Goal: Task Accomplishment & Management: Manage account settings

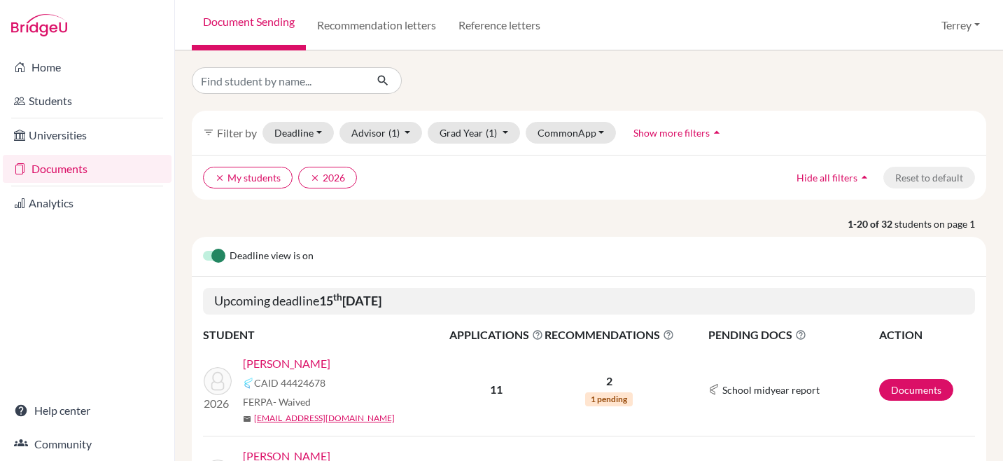
click at [273, 360] on link "[PERSON_NAME]" at bounding box center [286, 363] width 87 height 17
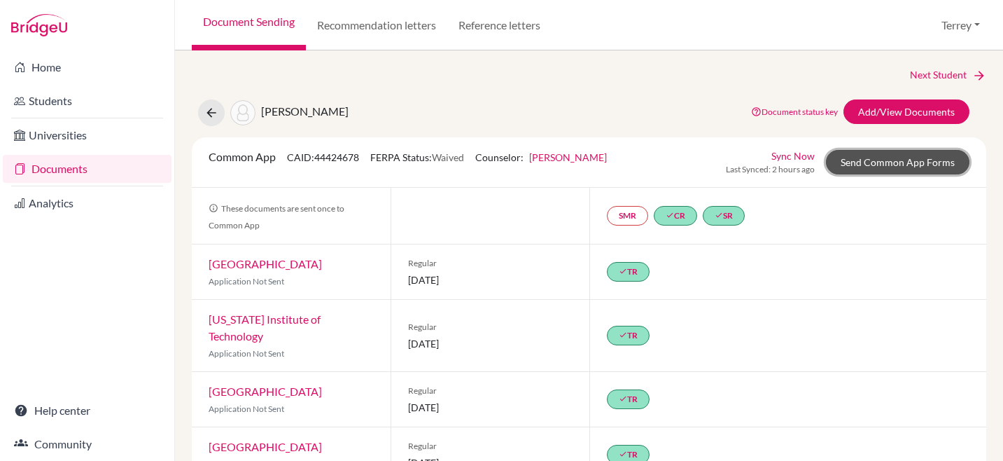
click at [869, 167] on link "Send Common App Forms" at bounding box center [897, 162] width 143 height 24
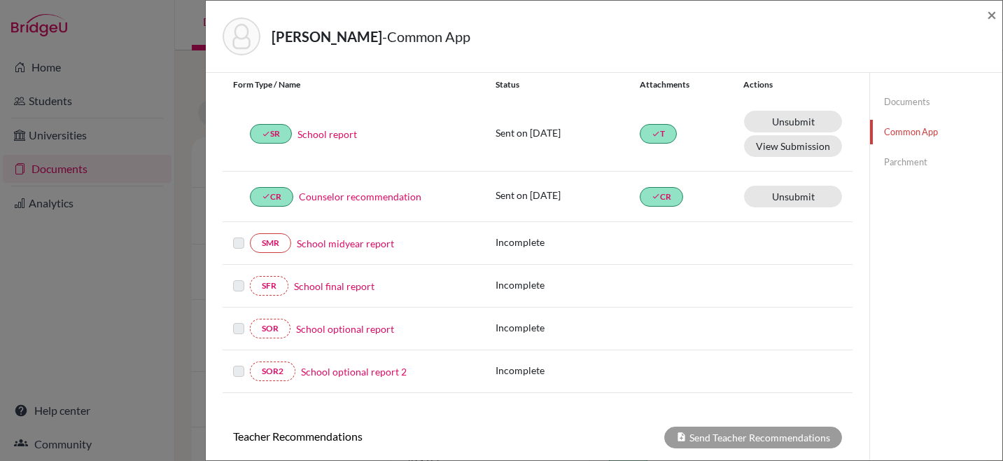
scroll to position [129, 0]
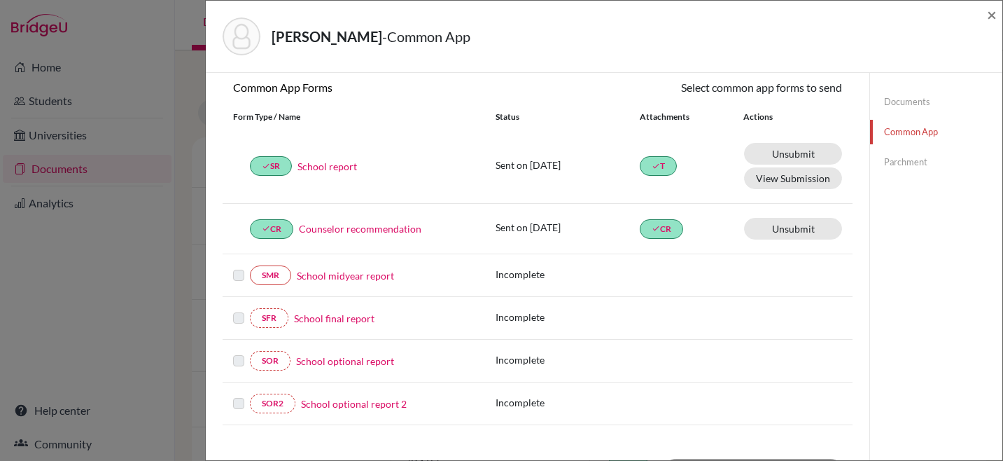
click at [885, 166] on link "Parchment" at bounding box center [936, 162] width 132 height 24
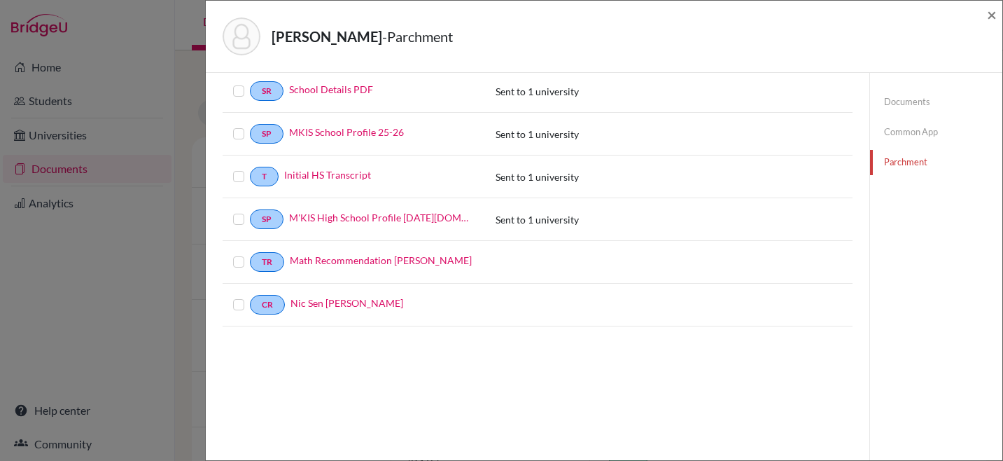
click at [884, 105] on link "Documents" at bounding box center [936, 102] width 132 height 24
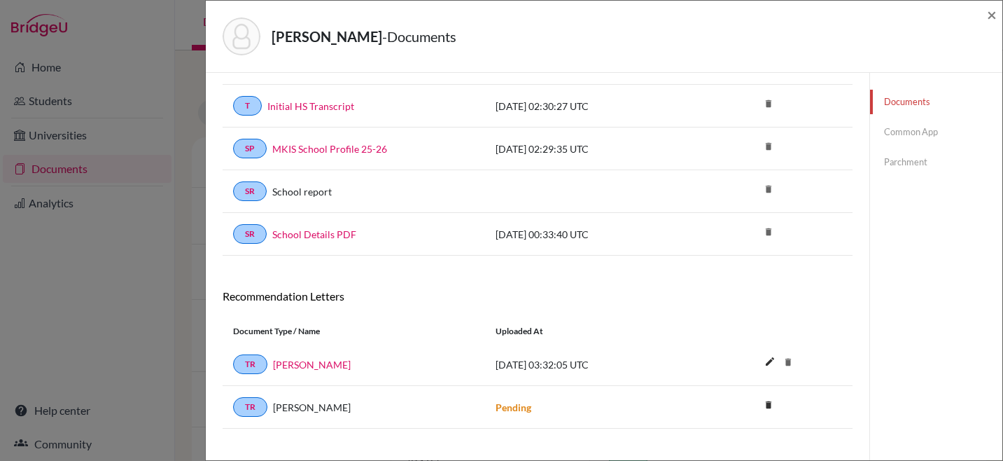
scroll to position [160, 0]
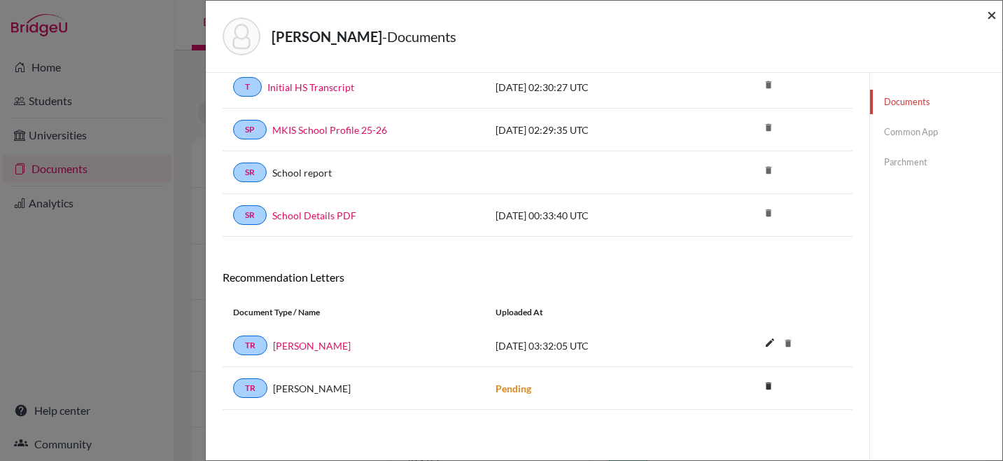
click at [993, 13] on span "×" at bounding box center [992, 14] width 10 height 20
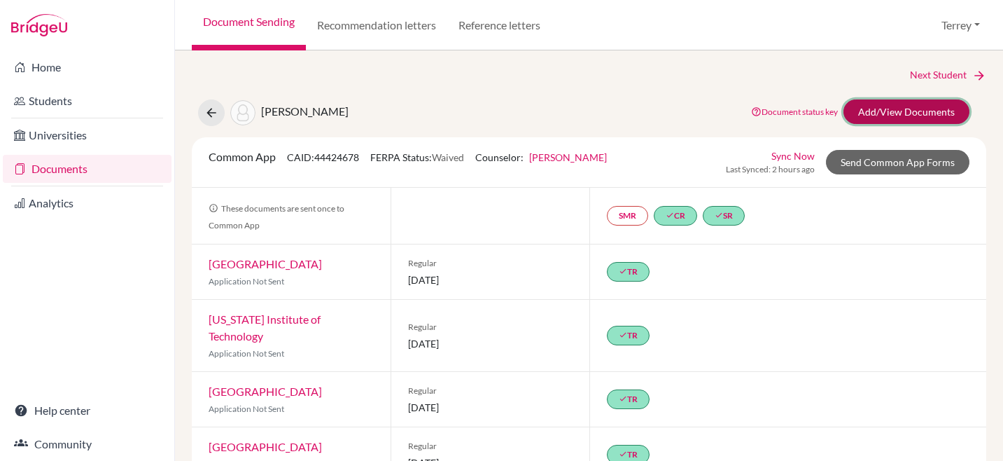
click at [856, 104] on link "Add/View Documents" at bounding box center [906, 111] width 126 height 24
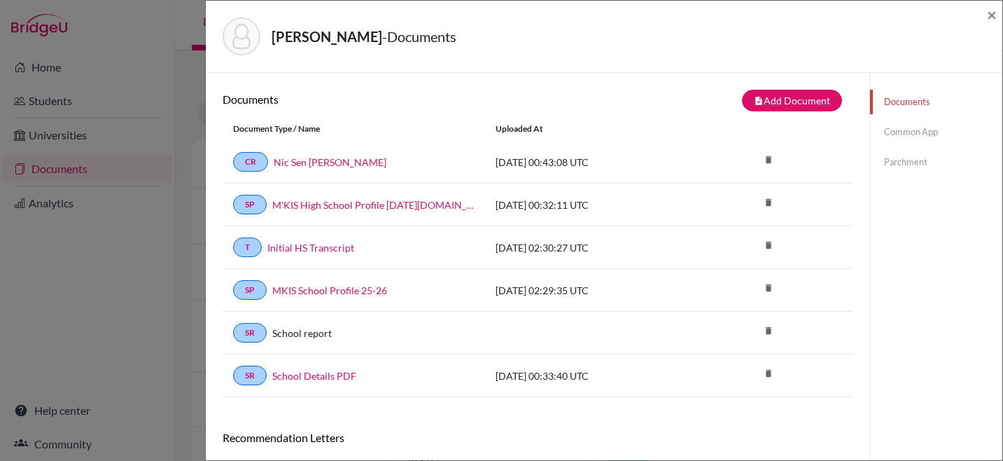
click at [906, 140] on link "Common App" at bounding box center [936, 132] width 132 height 24
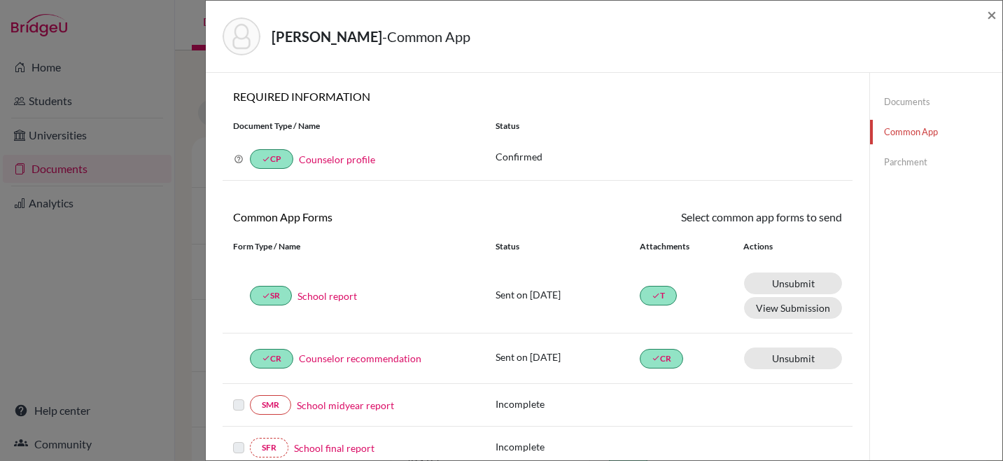
click at [902, 165] on link "Parchment" at bounding box center [936, 162] width 132 height 24
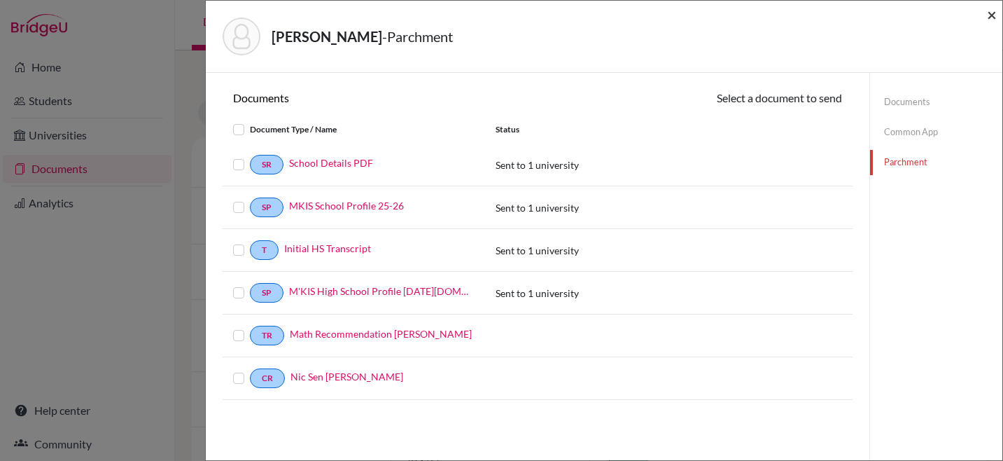
click at [989, 15] on span "×" at bounding box center [992, 14] width 10 height 20
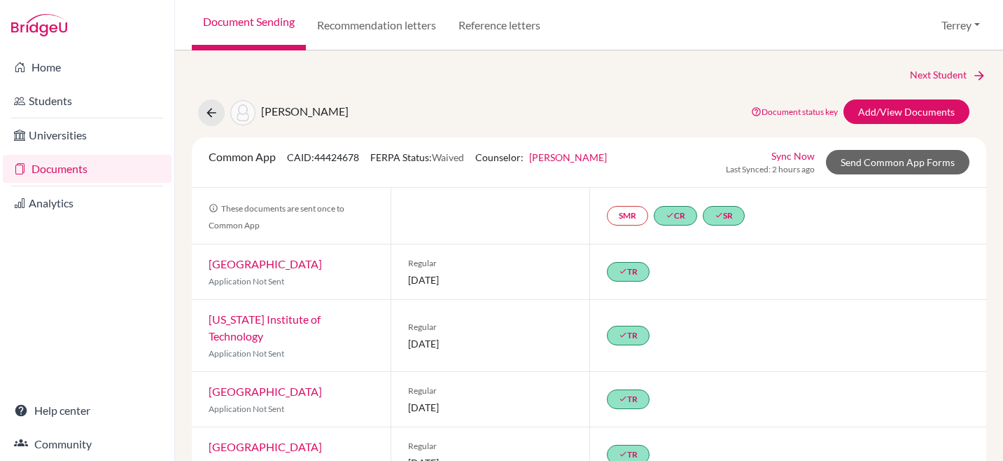
click at [259, 260] on link "[GEOGRAPHIC_DATA]" at bounding box center [265, 263] width 113 height 13
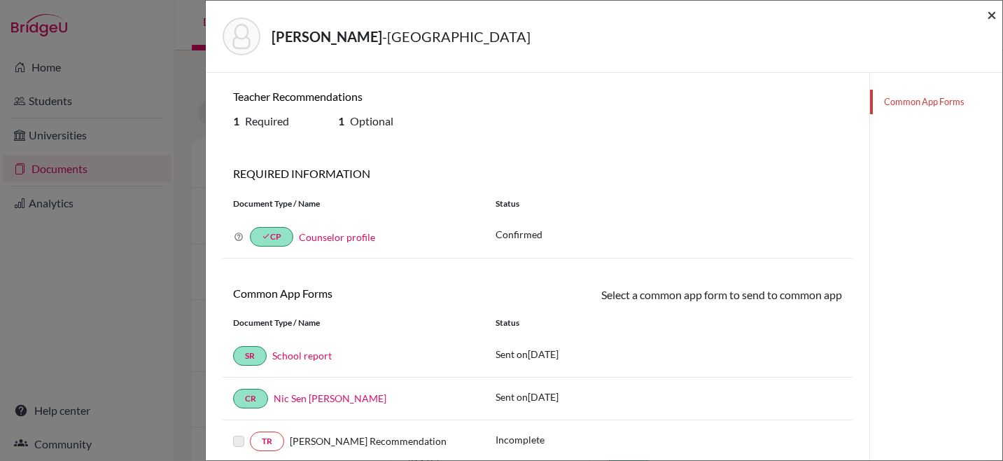
click at [992, 10] on span "×" at bounding box center [992, 14] width 10 height 20
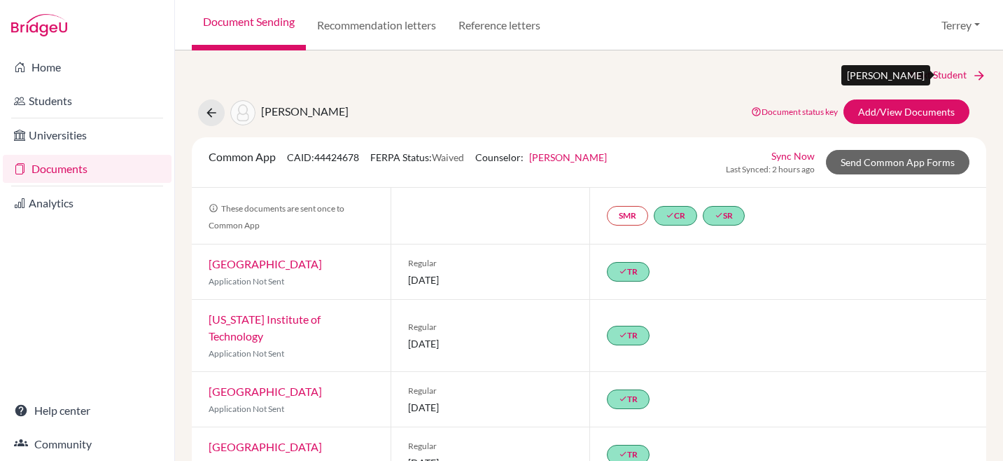
click at [944, 75] on link "Next Student" at bounding box center [948, 74] width 76 height 15
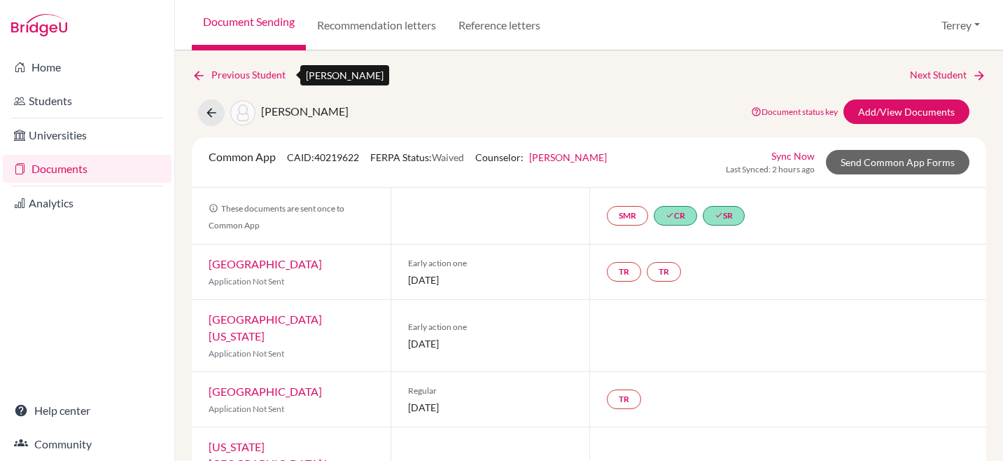
click at [215, 75] on link "Previous Student" at bounding box center [244, 74] width 105 height 15
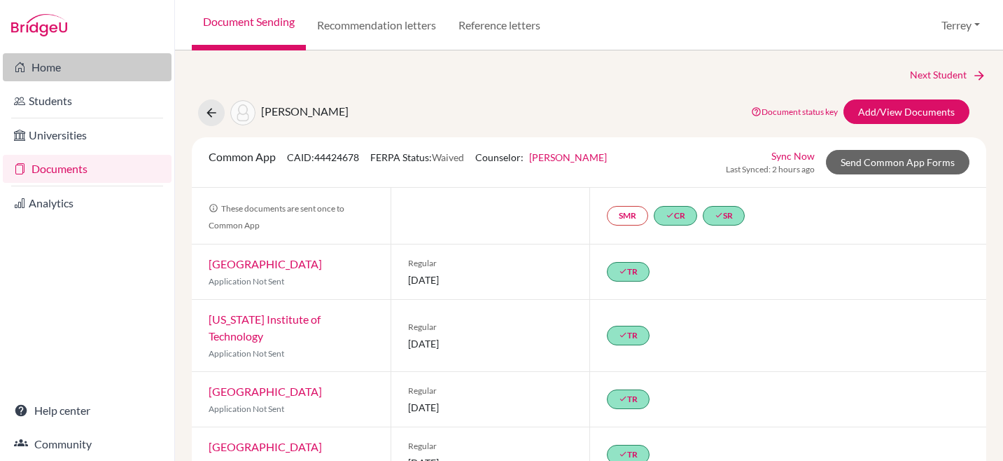
click at [55, 62] on link "Home" at bounding box center [87, 67] width 169 height 28
